Goal: Information Seeking & Learning: Learn about a topic

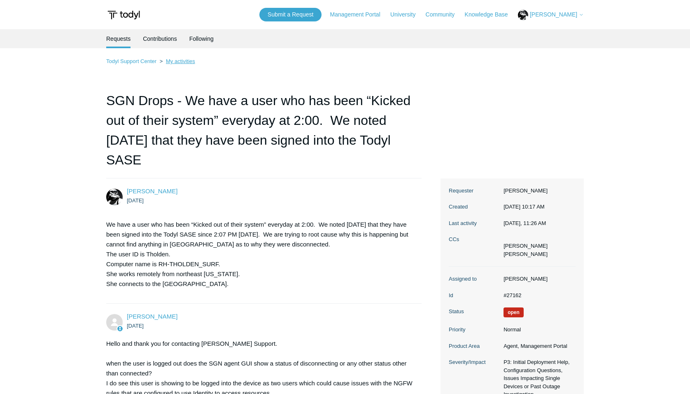
click at [171, 63] on link "My activities" at bounding box center [180, 61] width 29 height 6
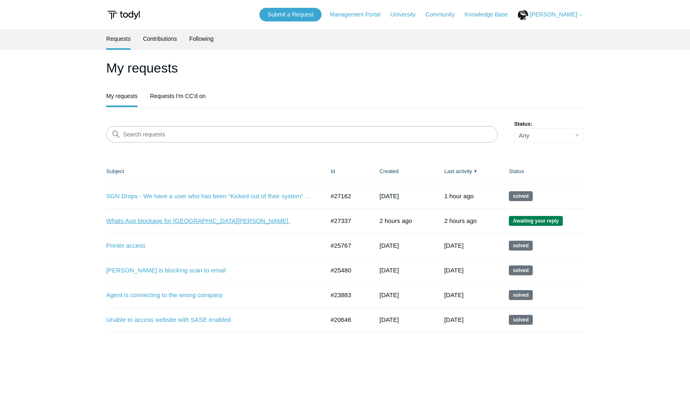
click at [172, 221] on link "Whats App blockage for [GEOGRAPHIC_DATA][PERSON_NAME]." at bounding box center [209, 220] width 206 height 9
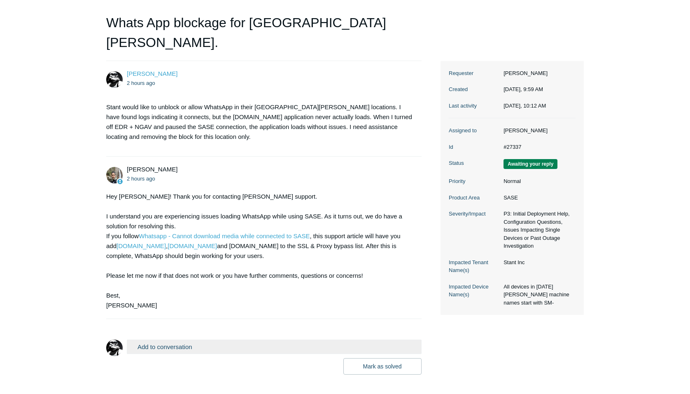
scroll to position [96, 0]
